Goal: Task Accomplishment & Management: Manage account settings

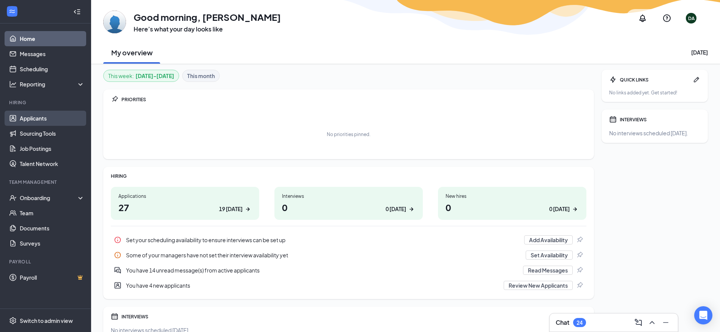
click at [35, 118] on link "Applicants" at bounding box center [52, 118] width 65 height 15
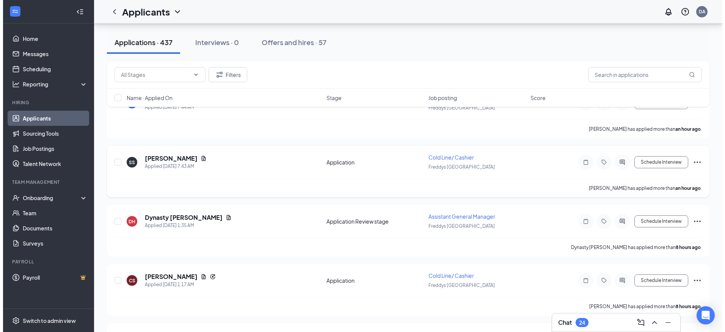
scroll to position [114, 0]
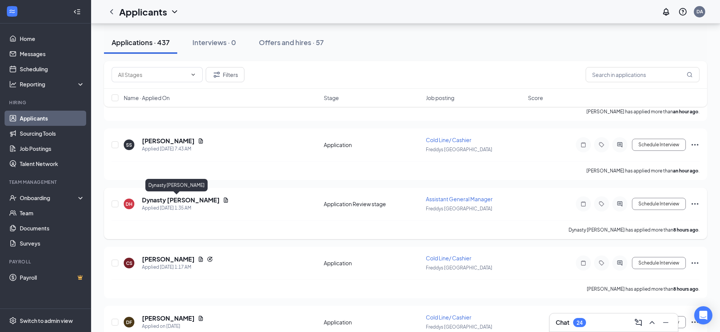
click at [167, 201] on h5 "Dynasty [PERSON_NAME]" at bounding box center [181, 200] width 78 height 8
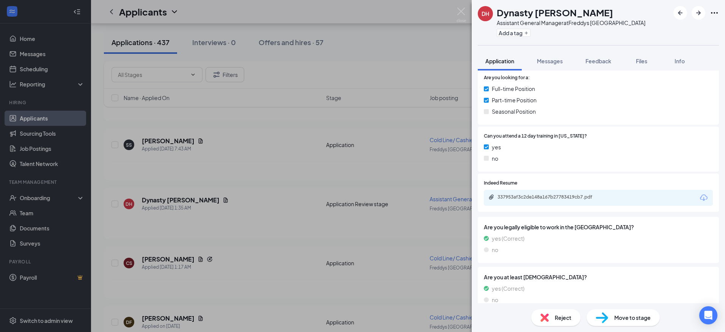
scroll to position [152, 0]
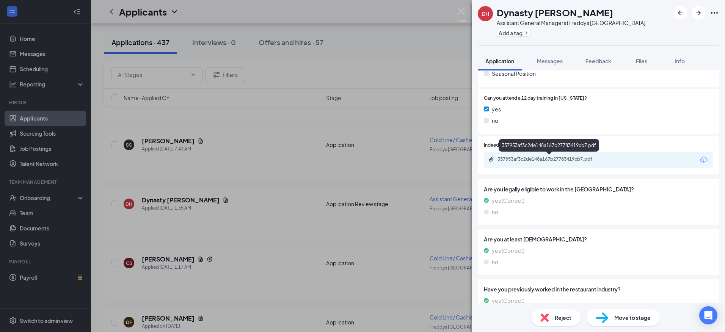
click at [533, 159] on div "337953af3c2de148a167b27783419cb7.pdf" at bounding box center [551, 159] width 106 height 6
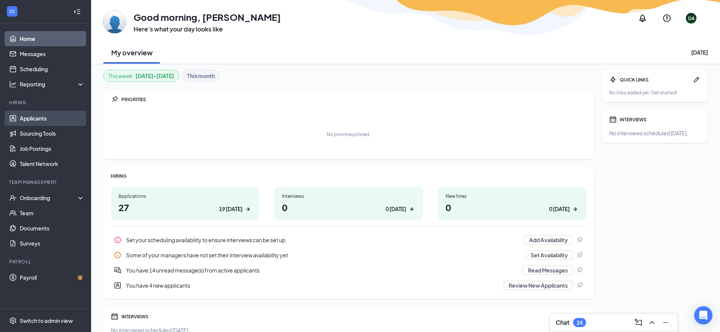
click at [25, 122] on link "Applicants" at bounding box center [52, 118] width 65 height 15
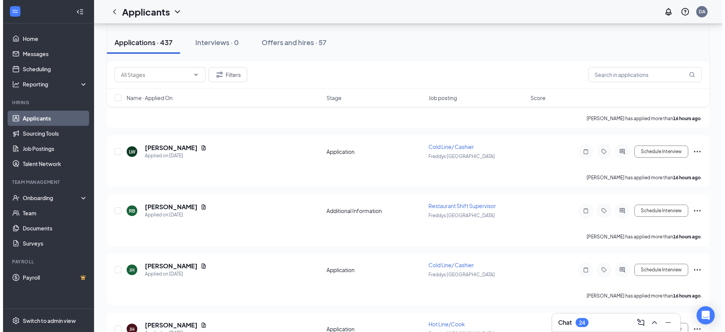
scroll to position [835, 0]
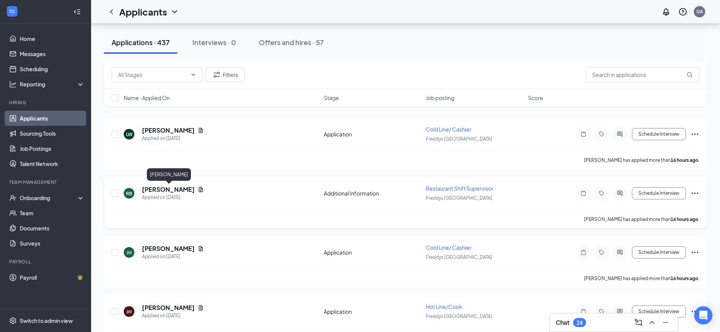
click at [160, 190] on h5 "[PERSON_NAME]" at bounding box center [168, 189] width 53 height 8
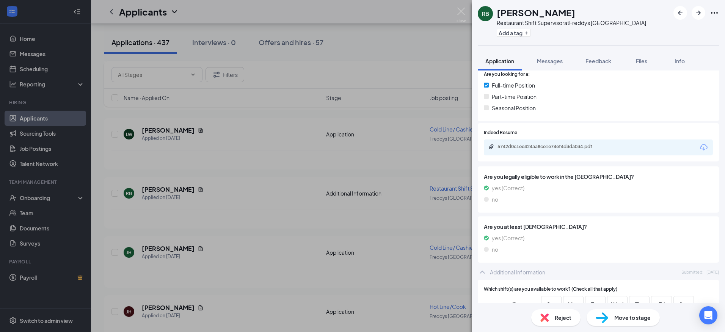
scroll to position [126, 0]
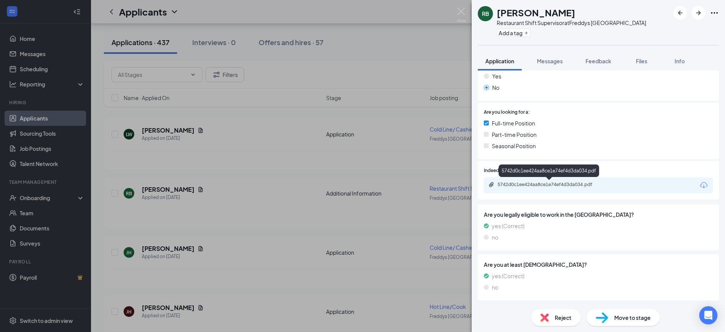
click at [560, 183] on div "5742d0c1ee424aa8ce1e74ef4d3da034.pdf" at bounding box center [551, 185] width 106 height 6
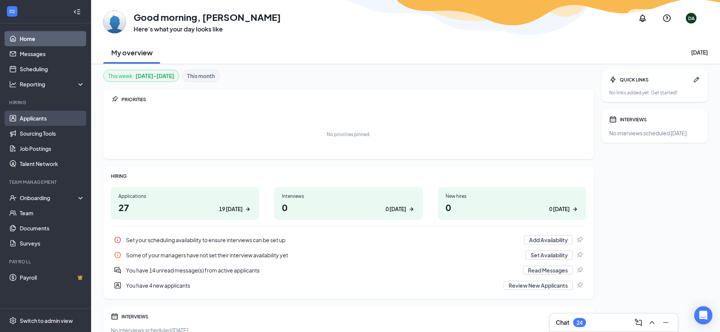
click at [44, 118] on link "Applicants" at bounding box center [52, 118] width 65 height 15
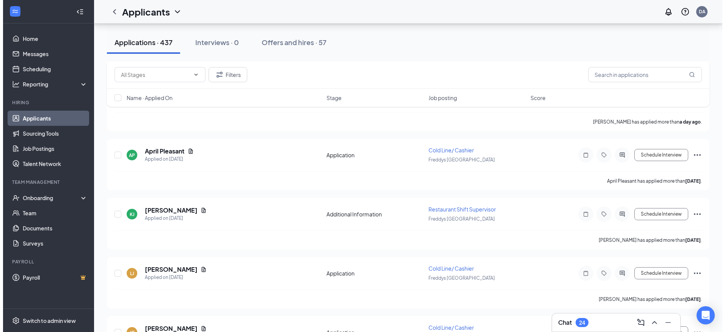
scroll to position [1745, 0]
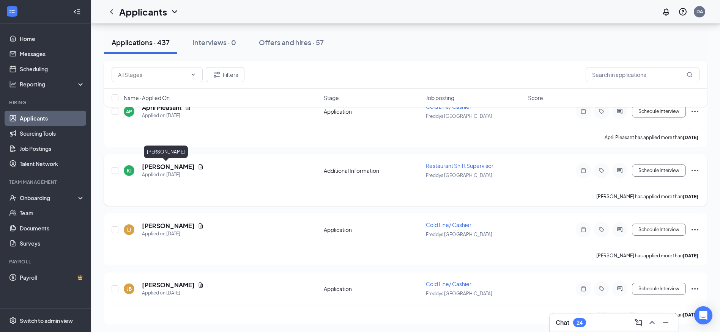
click at [171, 167] on h5 "[PERSON_NAME]" at bounding box center [168, 167] width 53 height 8
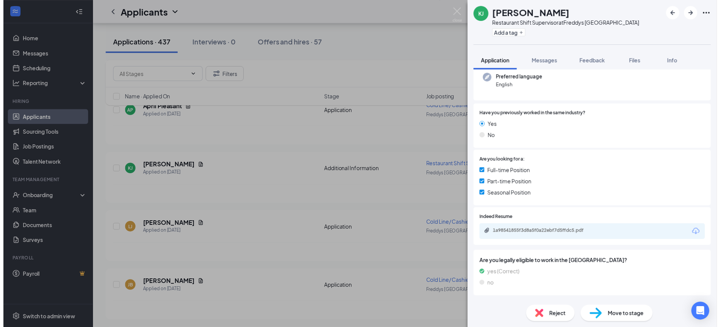
scroll to position [59, 0]
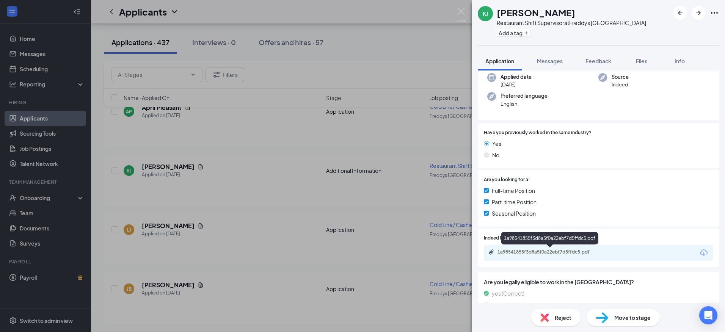
click at [550, 252] on div "1a98541855f3d8a5f0a22ebf7d5ffdc5.pdf" at bounding box center [551, 252] width 106 height 6
click at [245, 211] on div "[PERSON_NAME] [PERSON_NAME] Restaurant Shift Supervisor at Freddys [GEOGRAPHIC_…" at bounding box center [362, 166] width 725 height 332
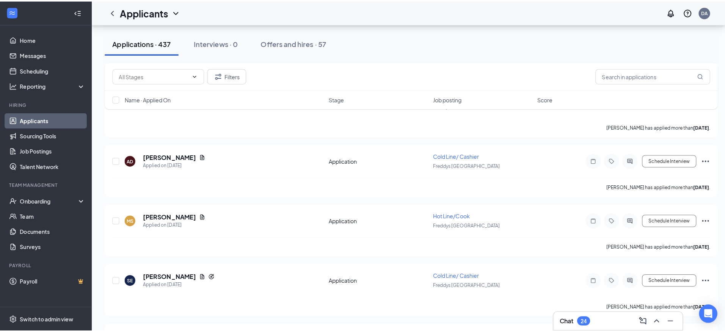
scroll to position [1973, 0]
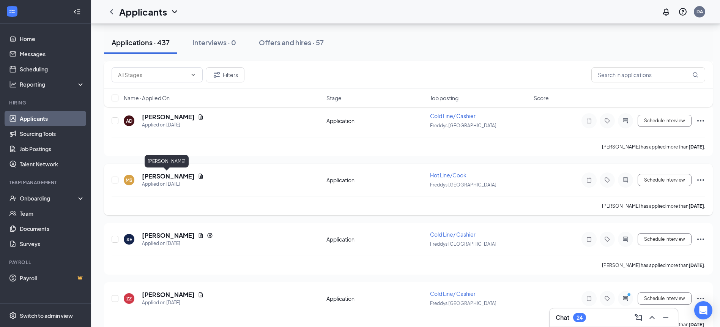
click at [168, 178] on h5 "[PERSON_NAME]" at bounding box center [168, 176] width 53 height 8
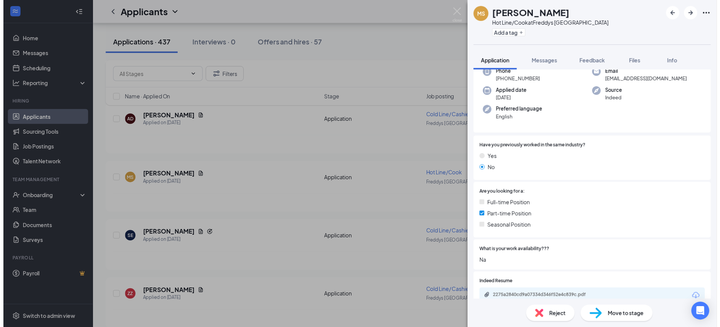
scroll to position [76, 0]
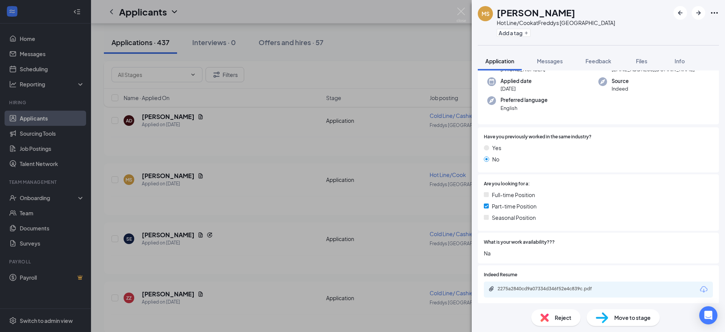
click at [208, 221] on div "MS [PERSON_NAME] Hot Line/[PERSON_NAME] at Freddys [GEOGRAPHIC_DATA] Add a tag …" at bounding box center [362, 166] width 725 height 332
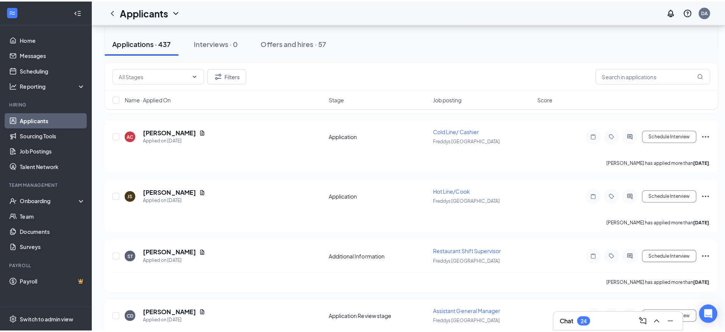
scroll to position [2390, 0]
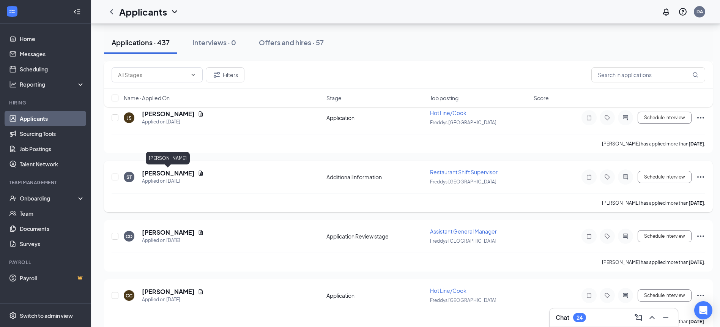
click at [182, 172] on h5 "[PERSON_NAME]" at bounding box center [168, 173] width 53 height 8
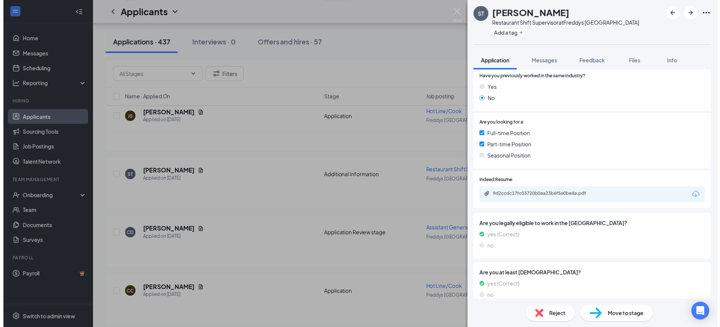
scroll to position [114, 0]
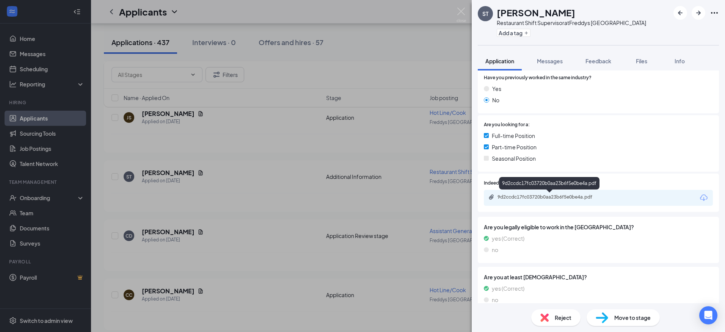
click at [520, 195] on div "9d2ccdc17fc03720b0aa23b6f5e0be4a.pdf" at bounding box center [551, 197] width 106 height 6
click at [303, 223] on div "ST [PERSON_NAME] Restaurant Shift Supervisor at Freddys [GEOGRAPHIC_DATA] Add a…" at bounding box center [362, 166] width 725 height 332
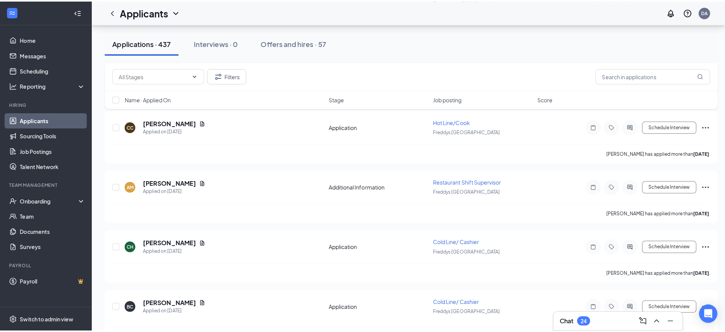
scroll to position [2580, 0]
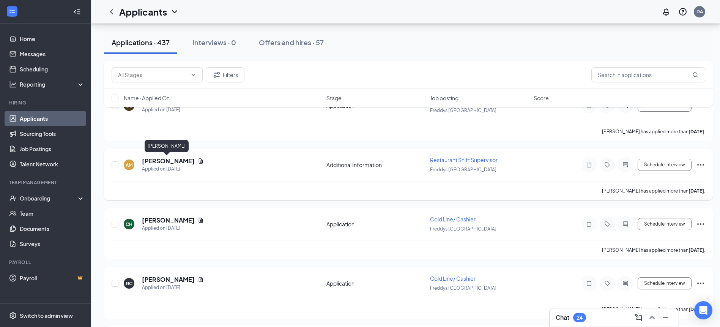
click at [163, 162] on h5 "[PERSON_NAME]" at bounding box center [168, 161] width 53 height 8
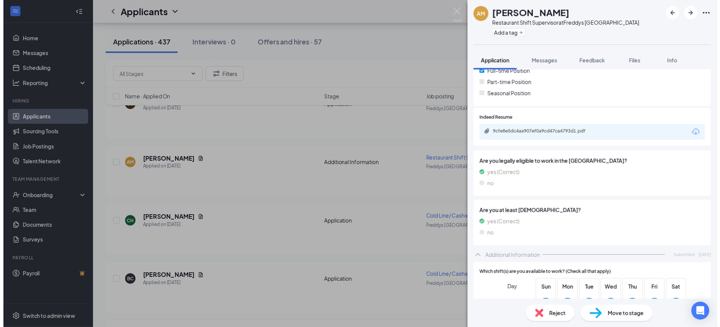
scroll to position [164, 0]
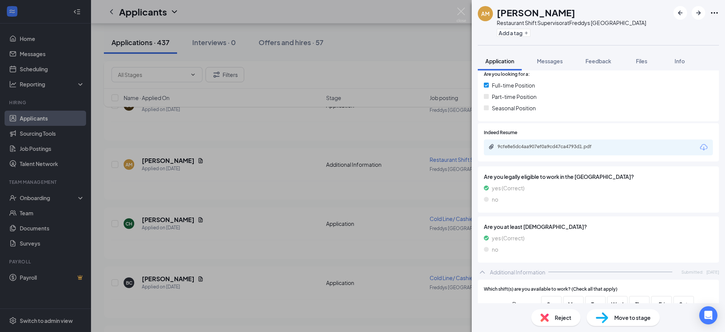
click at [241, 205] on div "AM [PERSON_NAME] Restaurant Shift Supervisor at [GEOGRAPHIC_DATA] Add a tag App…" at bounding box center [362, 166] width 725 height 332
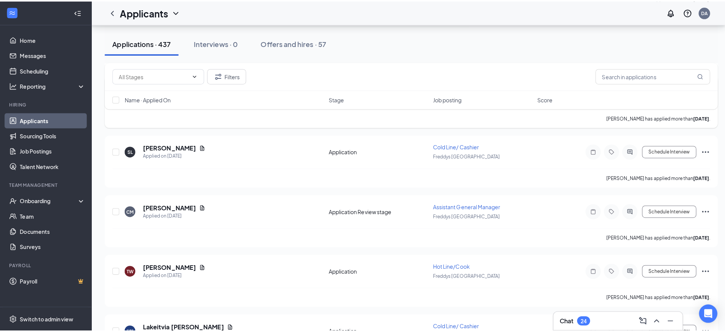
scroll to position [3907, 0]
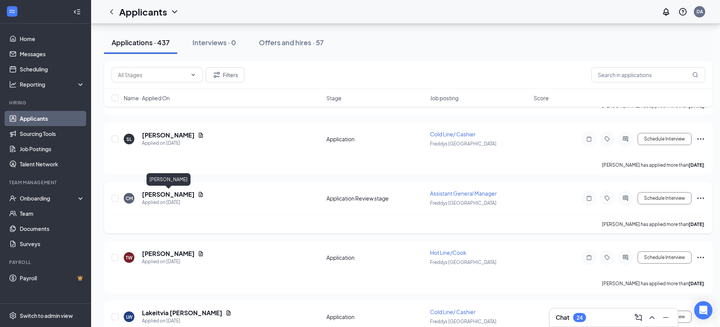
click at [167, 193] on h5 "[PERSON_NAME]" at bounding box center [168, 194] width 53 height 8
